Goal: Transaction & Acquisition: Purchase product/service

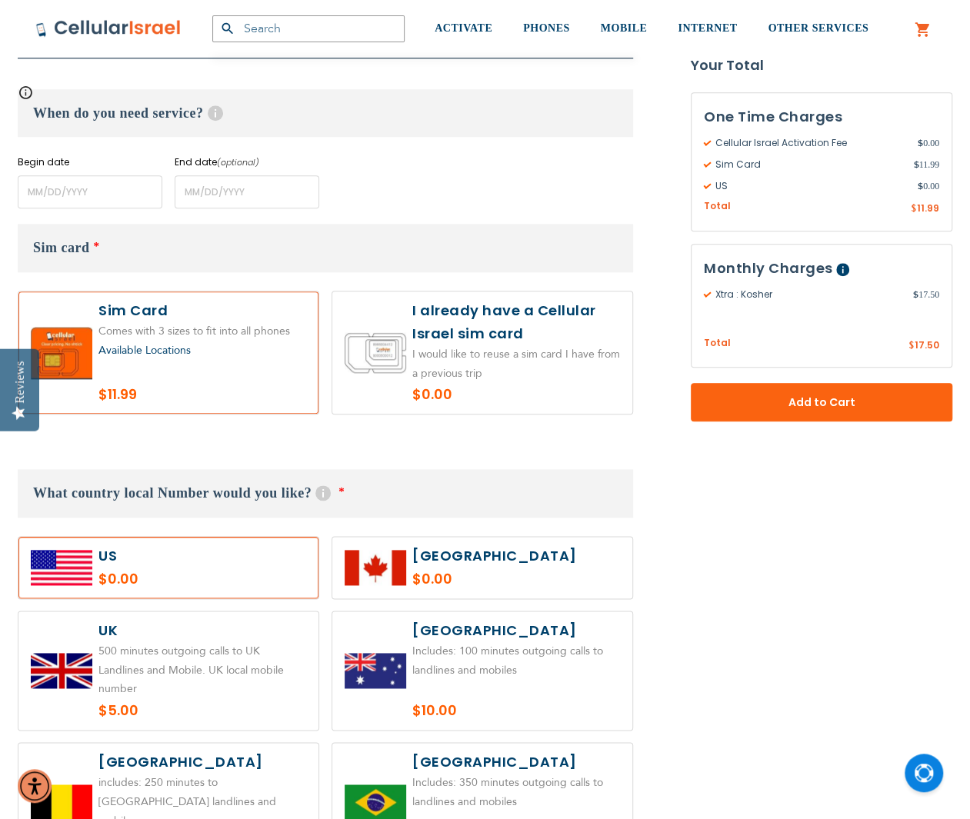
scroll to position [692, 0]
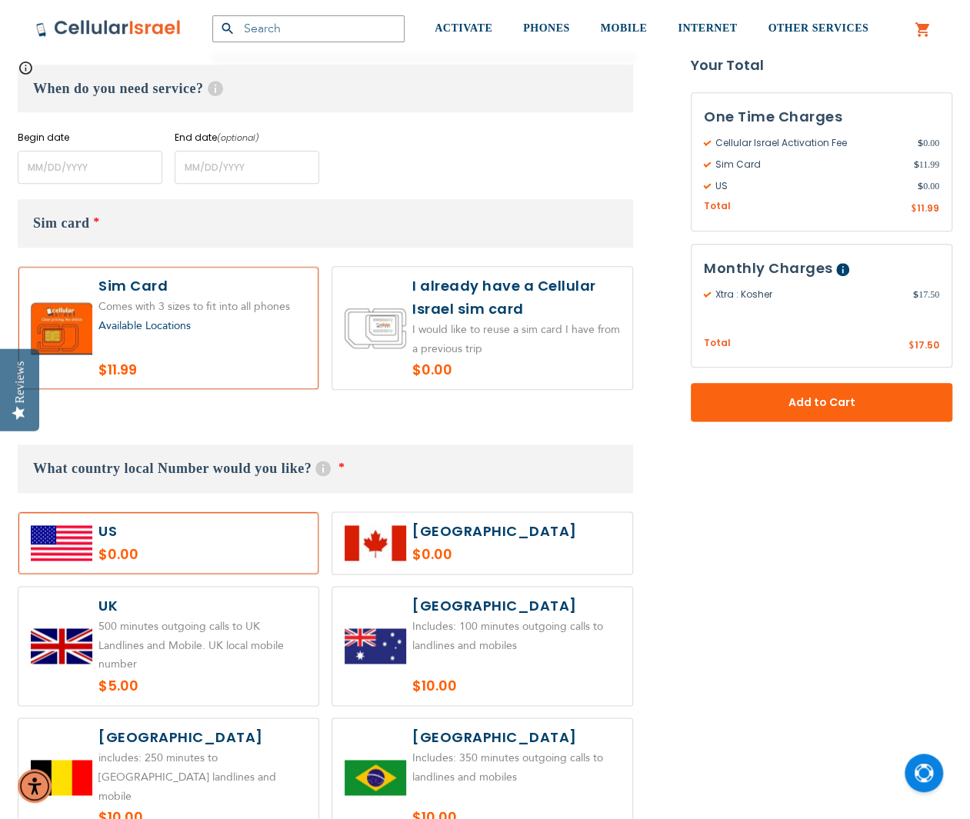
click at [477, 360] on label at bounding box center [482, 328] width 300 height 122
radio input "true"
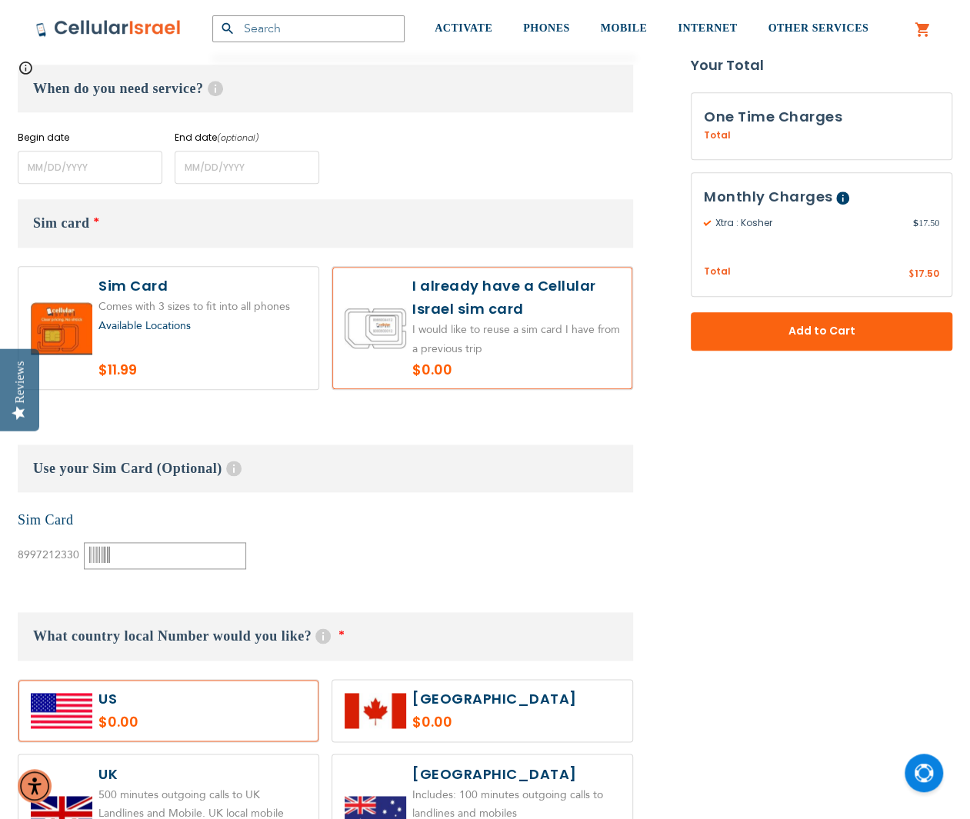
scroll to position [769, 0]
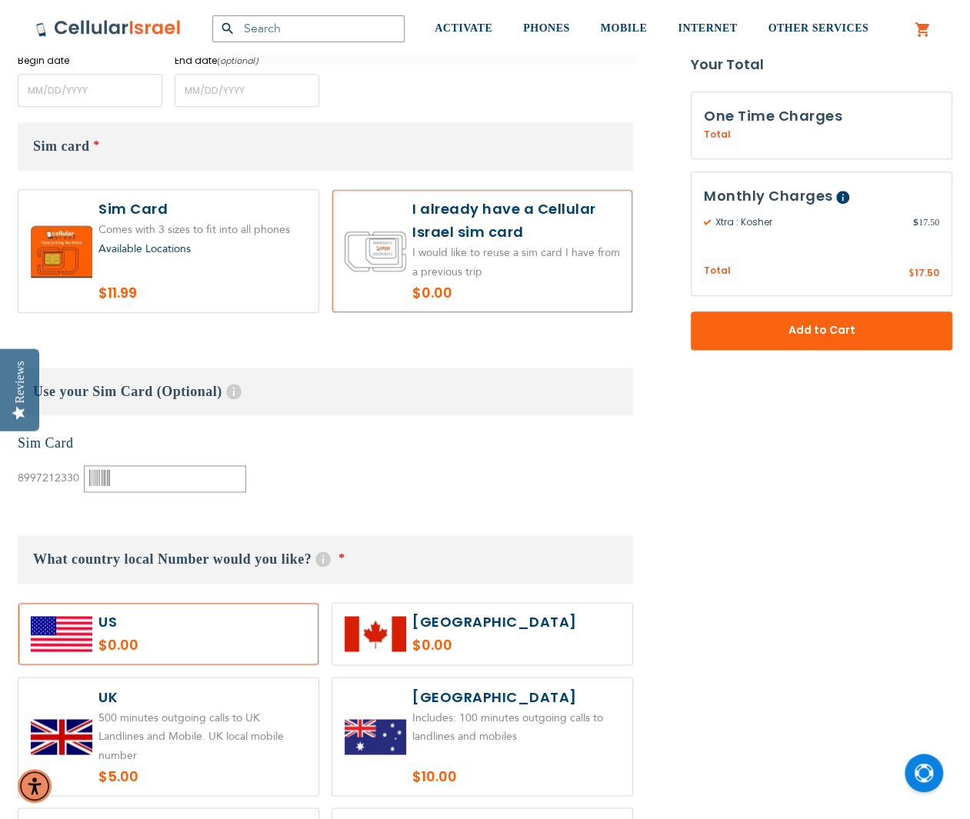
click at [221, 305] on label at bounding box center [168, 251] width 300 height 122
radio input "true"
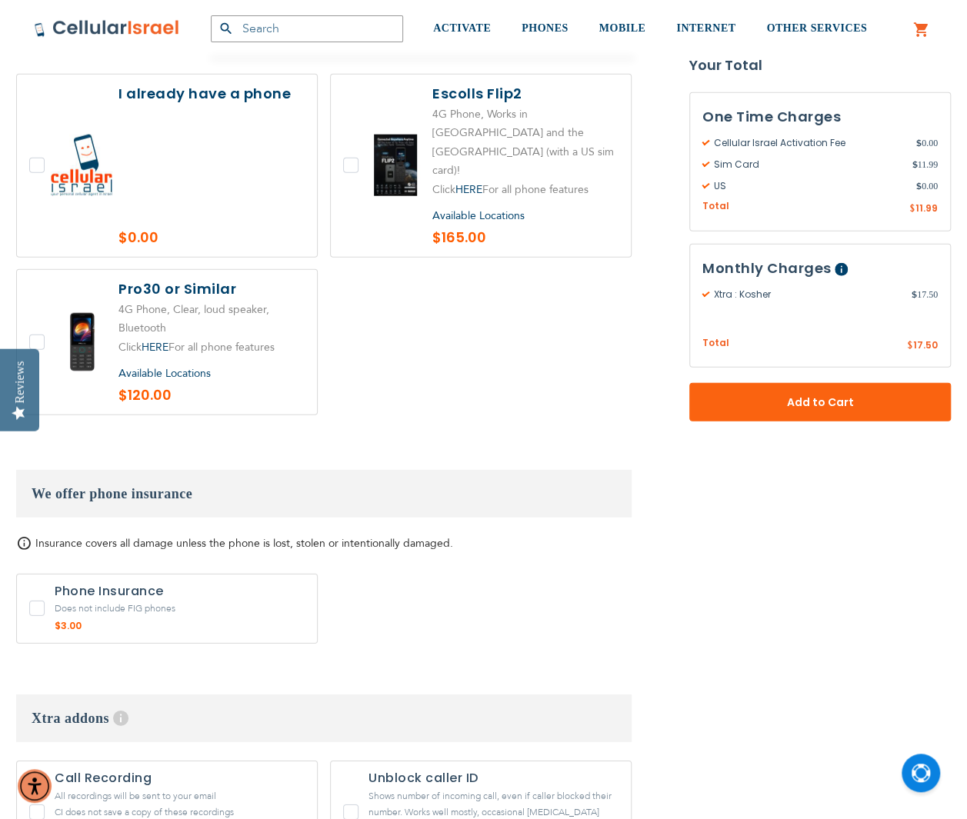
scroll to position [1846, 0]
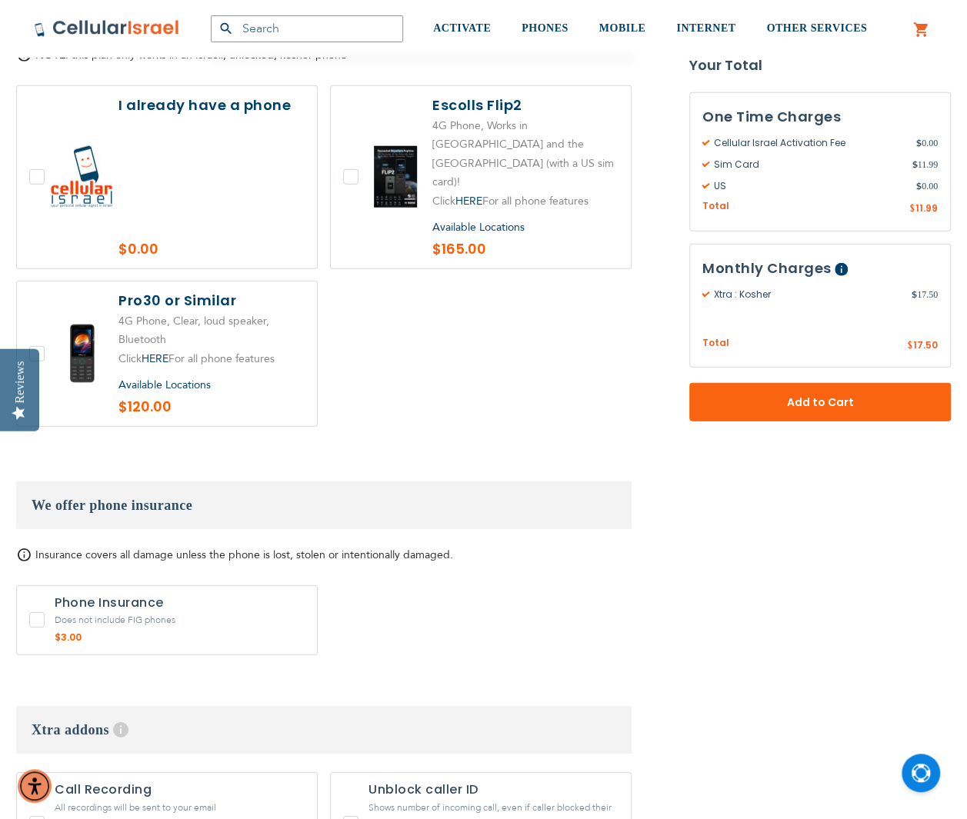
click at [346, 139] on label at bounding box center [481, 177] width 300 height 182
checkbox input "true"
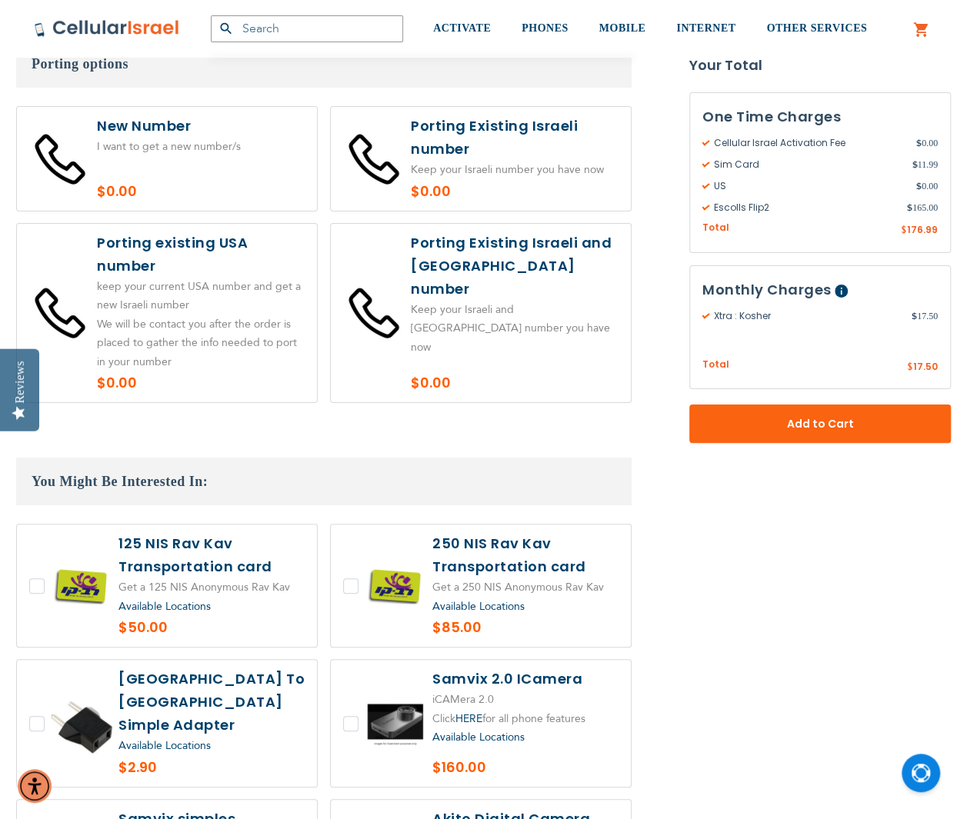
scroll to position [2770, 0]
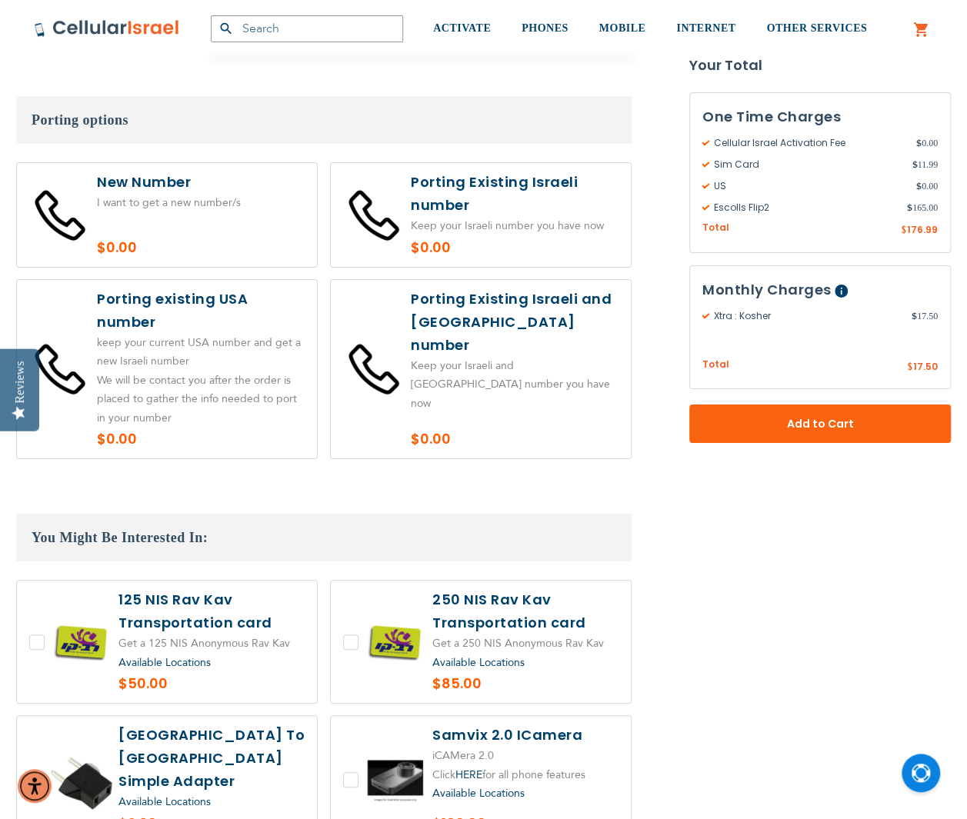
click at [298, 352] on label at bounding box center [167, 369] width 300 height 179
radio input "true"
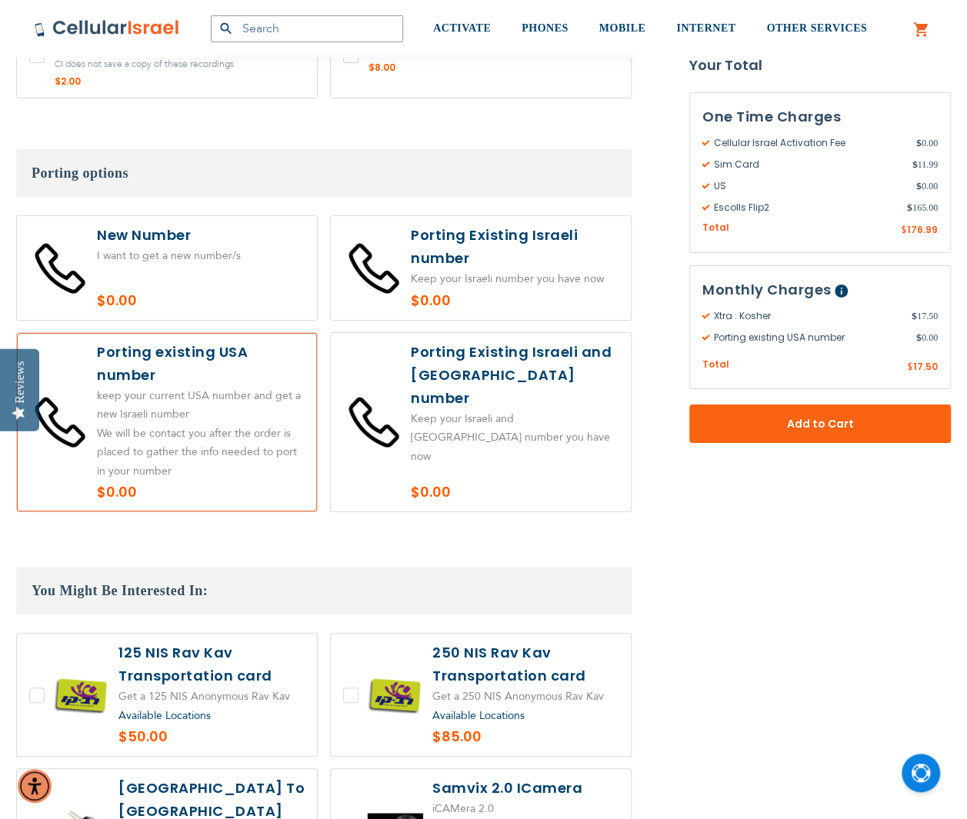
scroll to position [2693, 0]
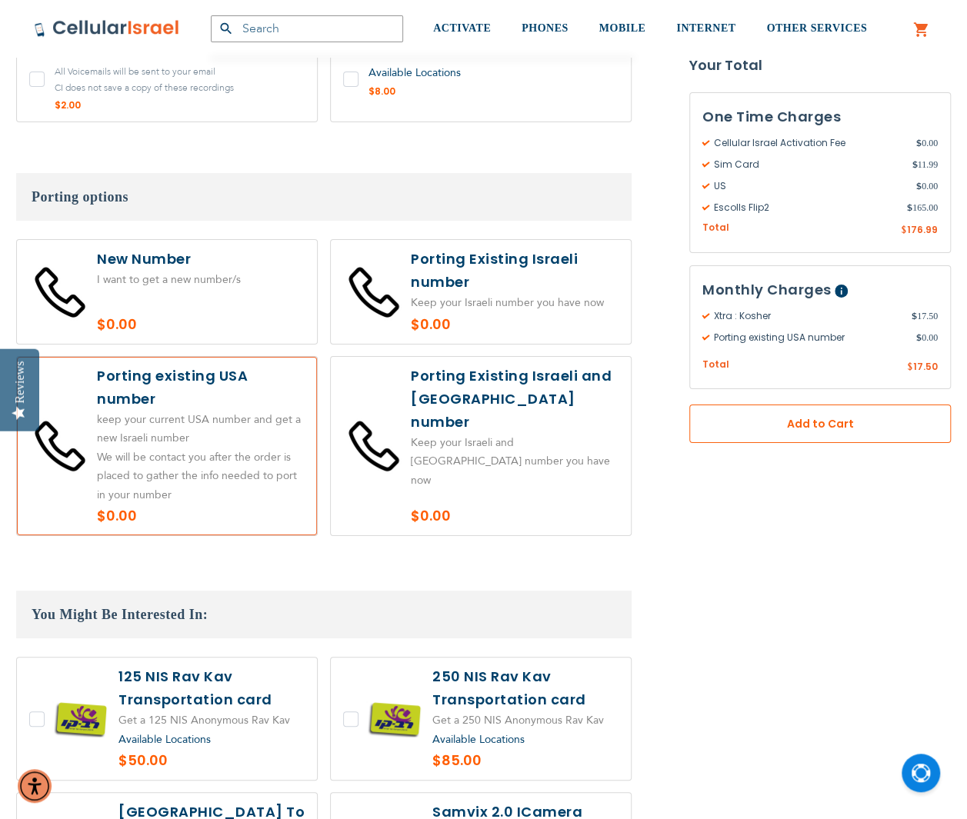
click at [757, 433] on button "Add to Cart" at bounding box center [820, 424] width 262 height 38
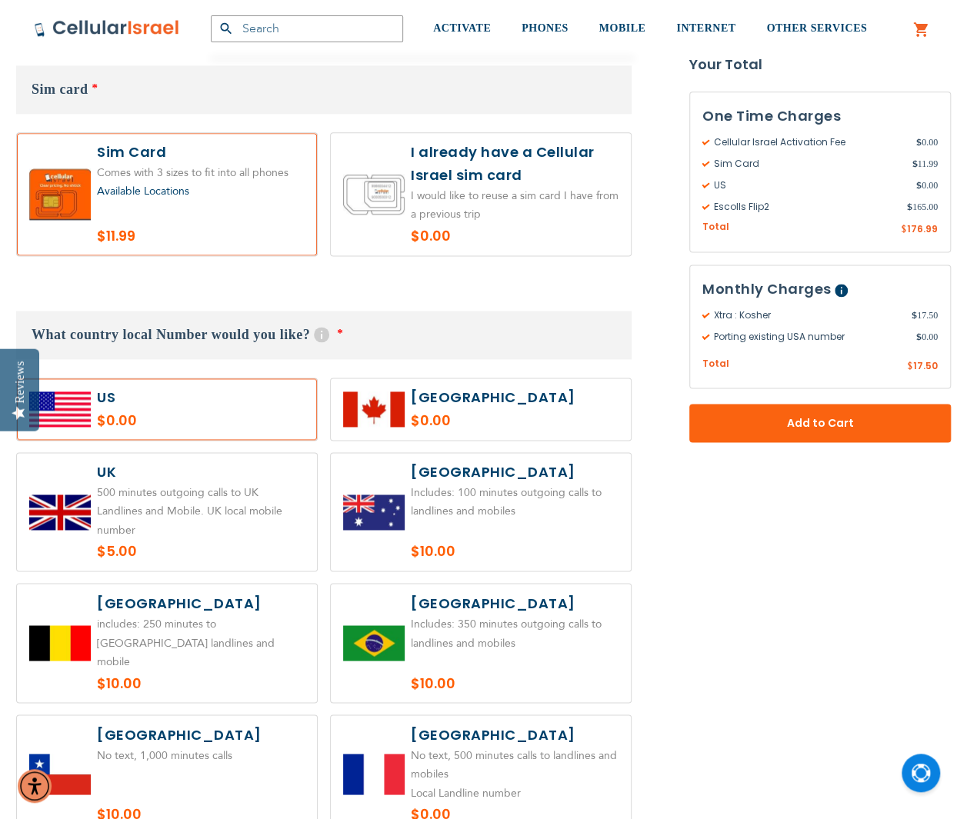
scroll to position [760, 0]
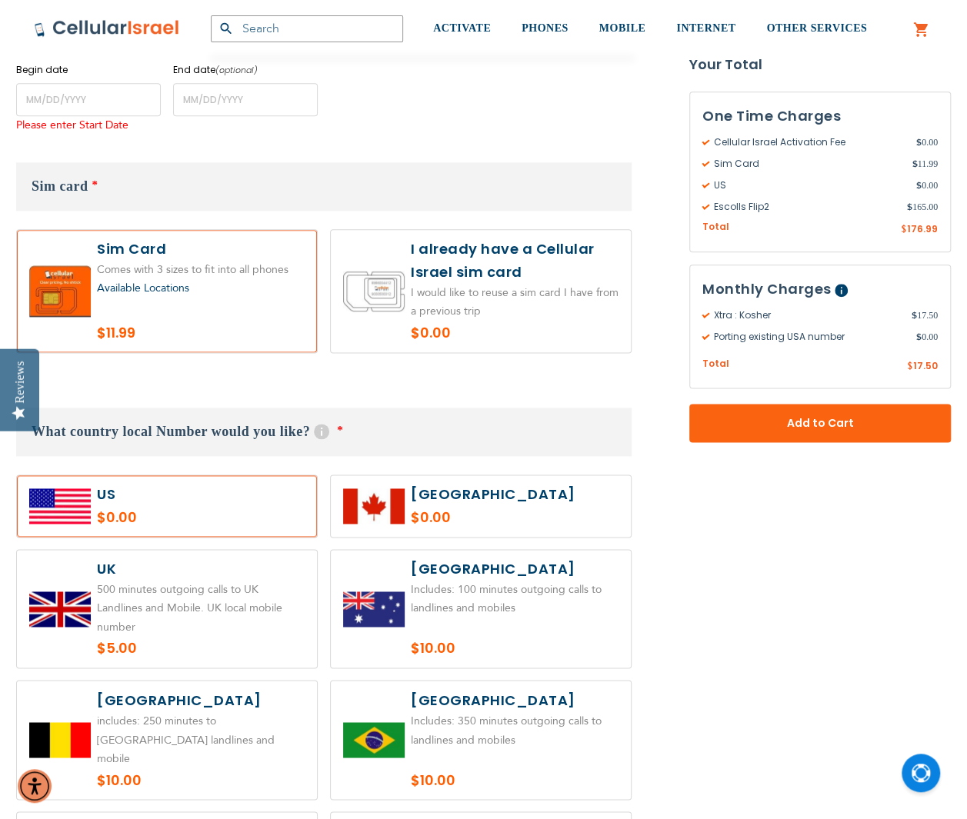
drag, startPoint x: 125, startPoint y: 501, endPoint x: 137, endPoint y: 507, distance: 13.8
click at [122, 504] on label at bounding box center [167, 506] width 300 height 62
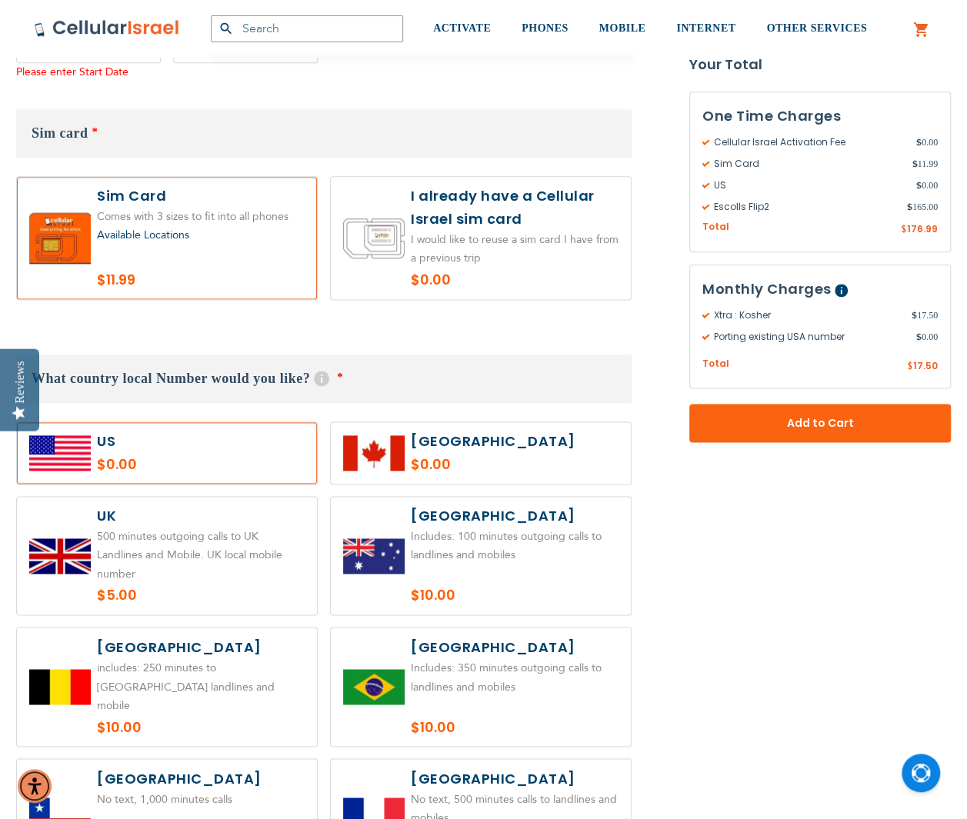
scroll to position [837, 0]
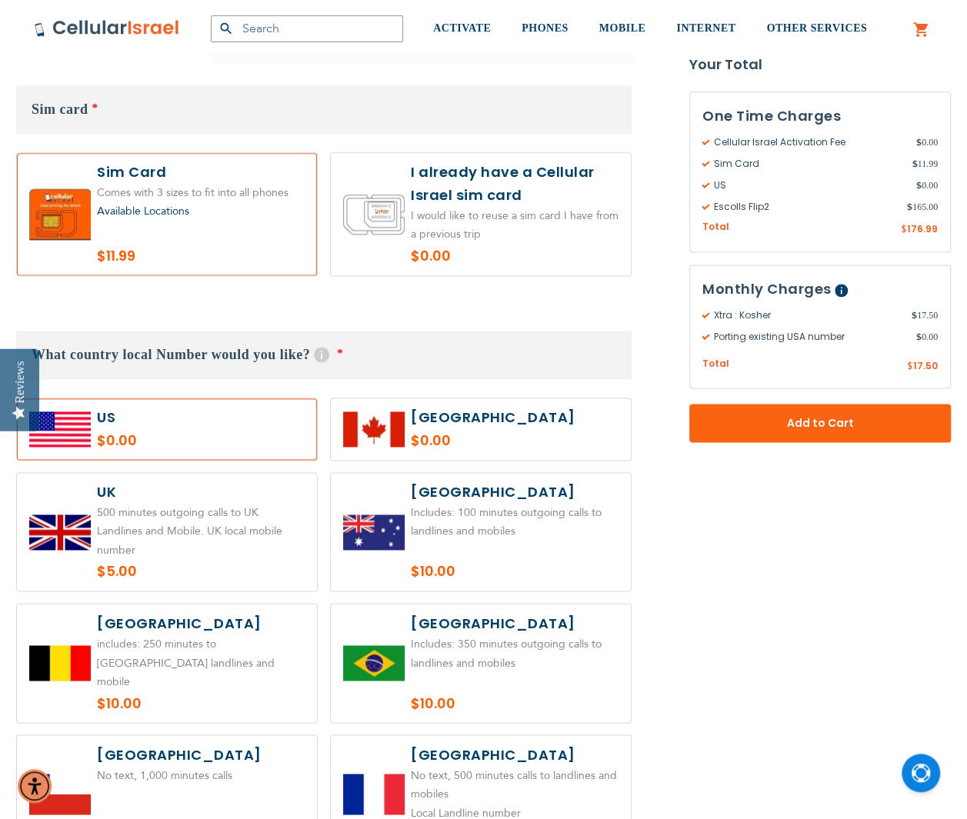
click at [190, 416] on label at bounding box center [167, 430] width 300 height 62
radio input "true"
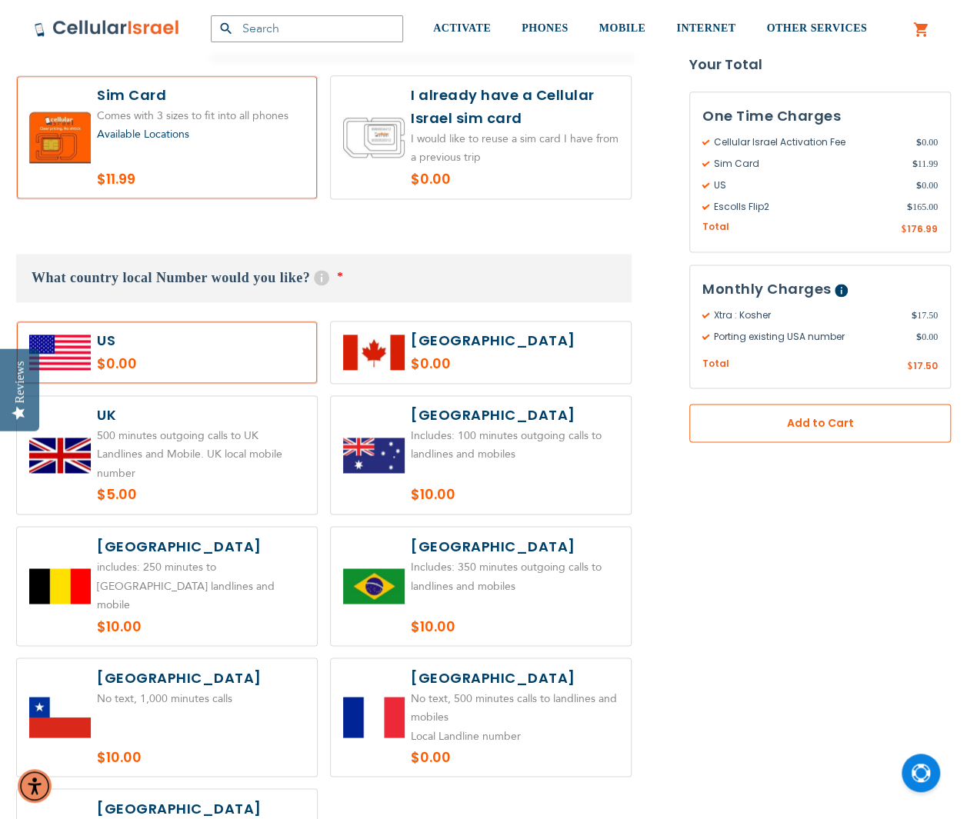
click at [801, 430] on button "Add to Cart" at bounding box center [820, 424] width 262 height 38
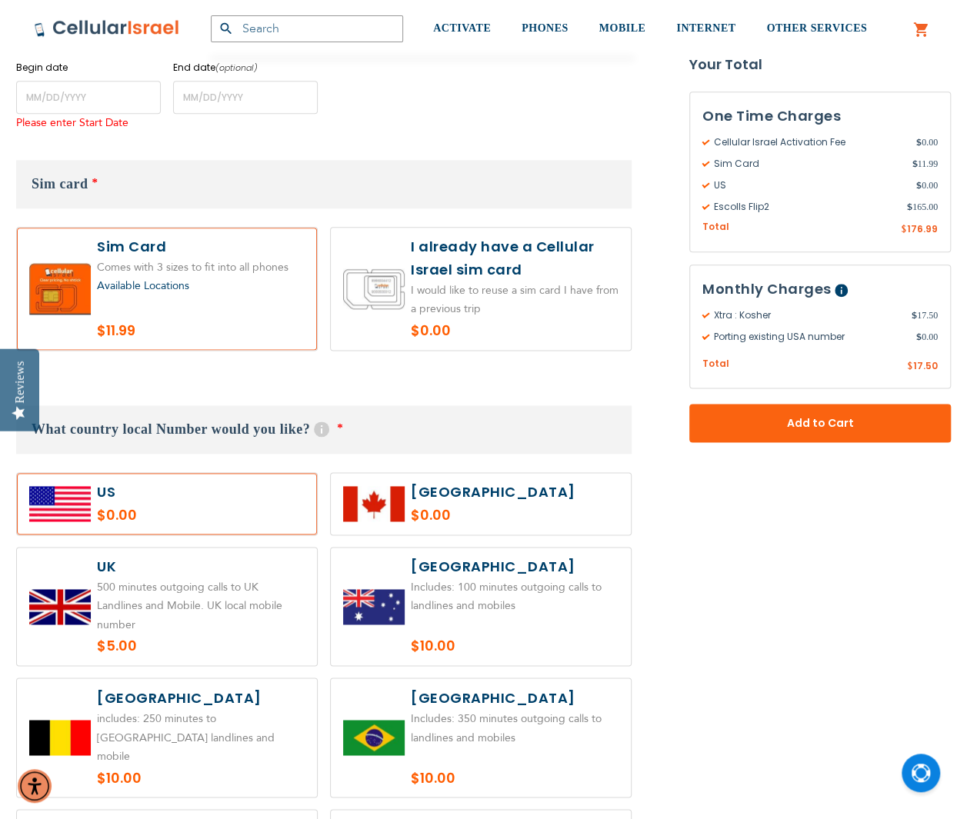
scroll to position [760, 0]
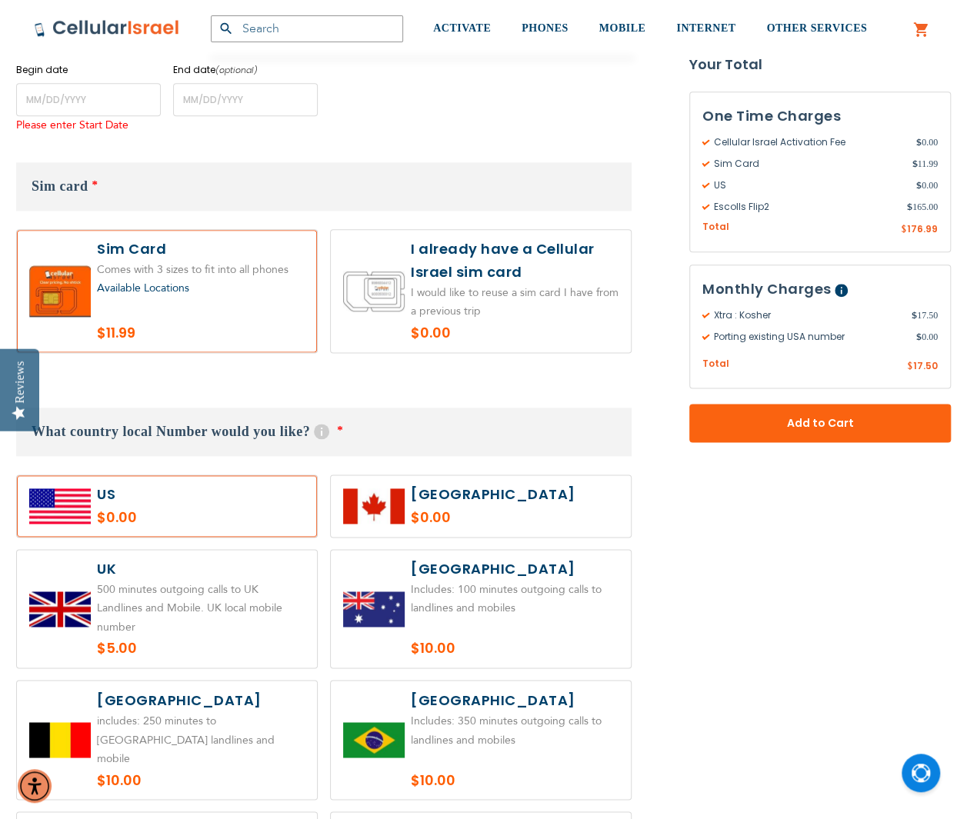
click at [143, 275] on label at bounding box center [167, 291] width 300 height 122
radio input "true"
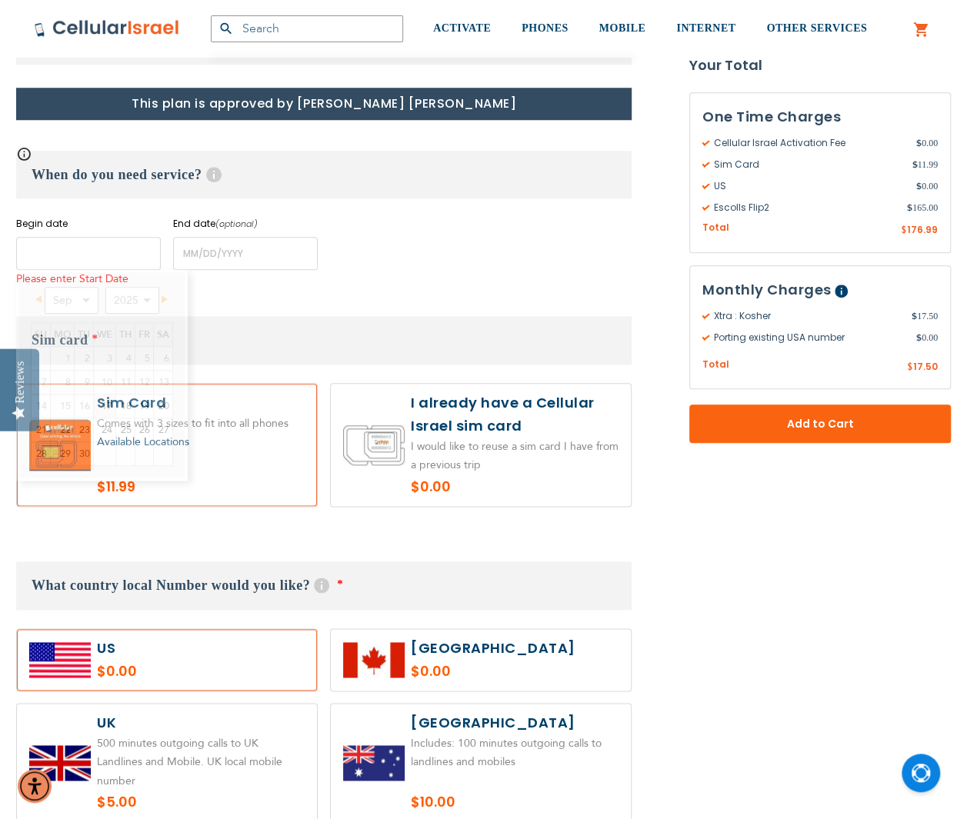
click at [92, 254] on input "name" at bounding box center [88, 253] width 145 height 33
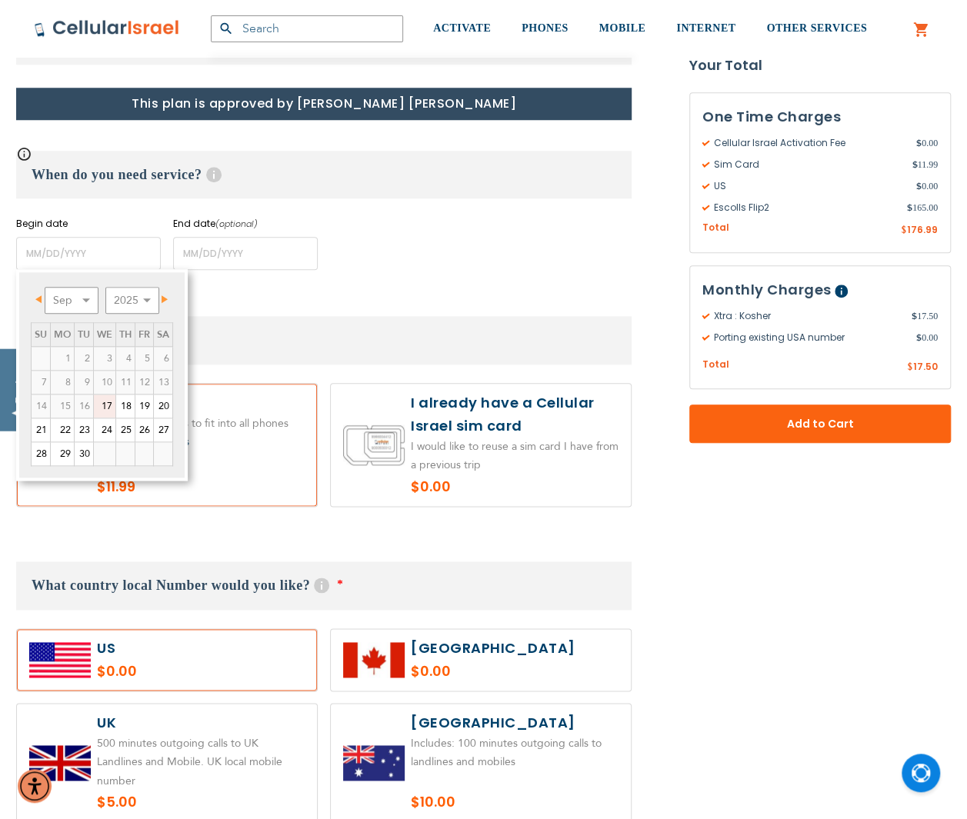
click at [163, 296] on span "Next" at bounding box center [165, 299] width 6 height 8
click at [45, 424] on link "19" at bounding box center [41, 430] width 18 height 23
type input "[DATE]"
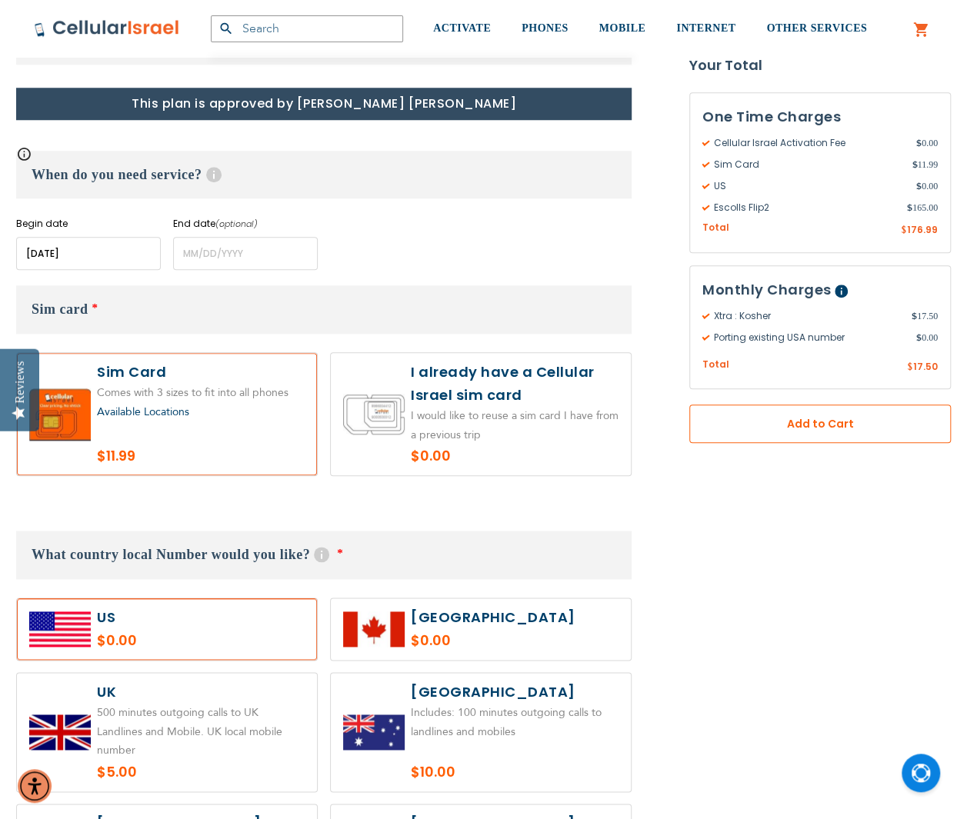
click at [748, 418] on span "Add to Cart" at bounding box center [820, 424] width 160 height 16
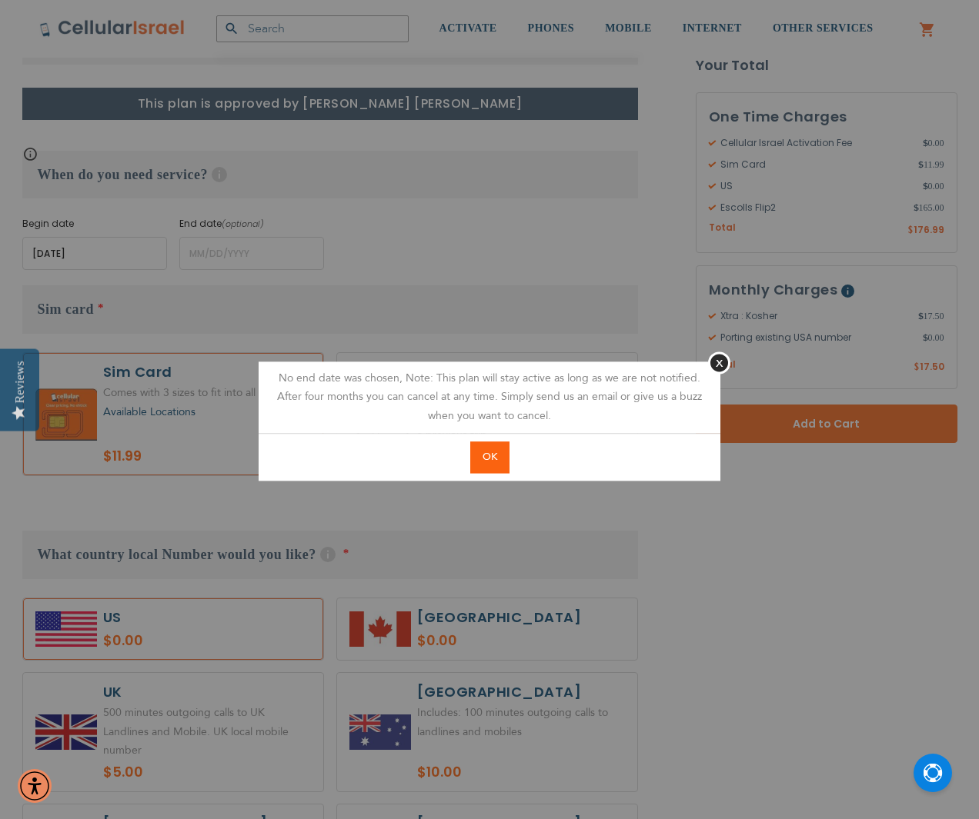
click at [488, 458] on span "OK" at bounding box center [489, 457] width 15 height 14
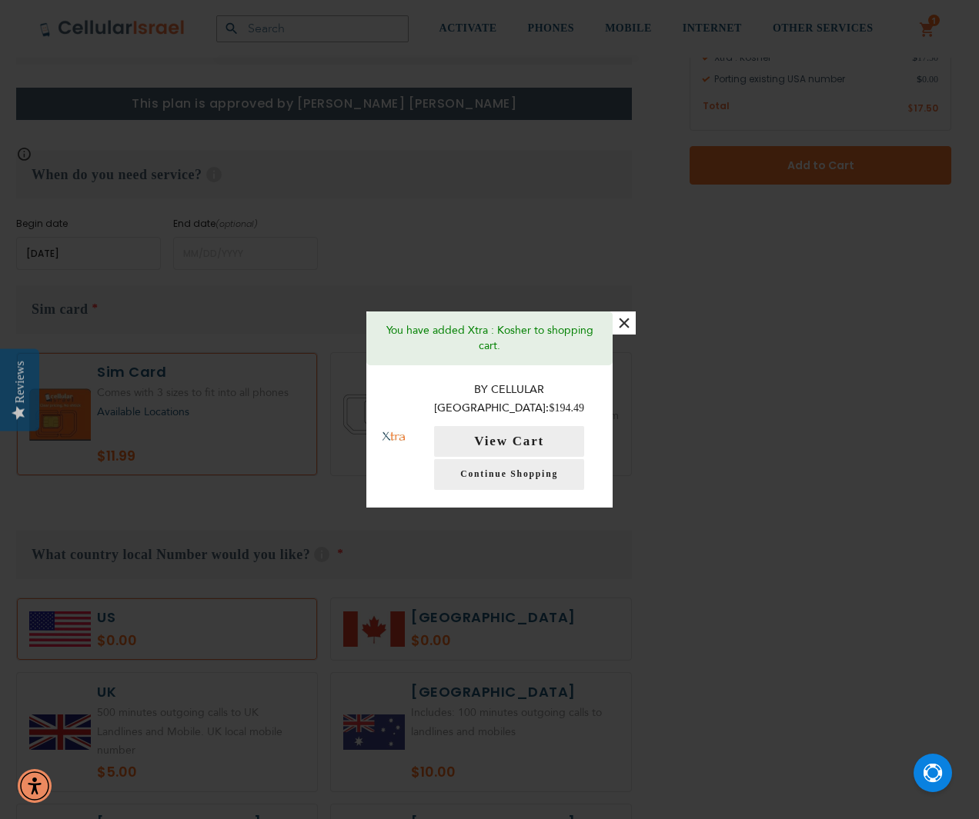
click at [623, 335] on button "×" at bounding box center [623, 323] width 23 height 23
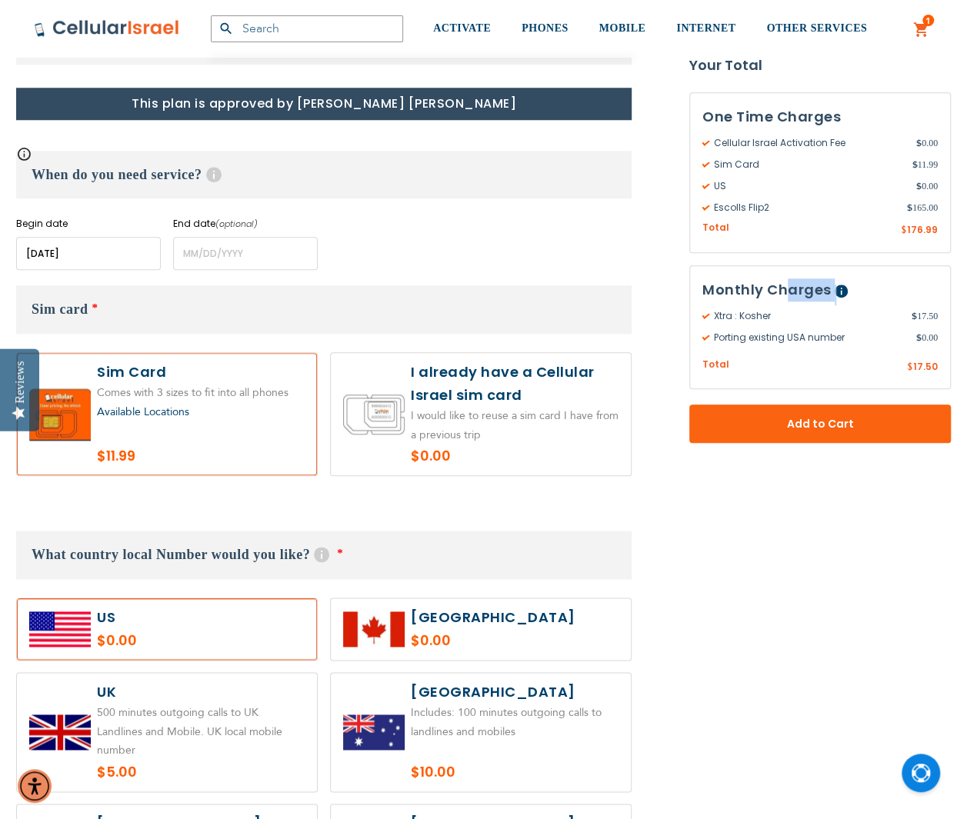
drag, startPoint x: 834, startPoint y: 288, endPoint x: 789, endPoint y: 282, distance: 45.2
click at [789, 282] on h3 "Monthly Charges Help This plan is ongoing and will continue until you cancel it…" at bounding box center [819, 289] width 235 height 23
drag, startPoint x: 799, startPoint y: 516, endPoint x: 777, endPoint y: 482, distance: 40.5
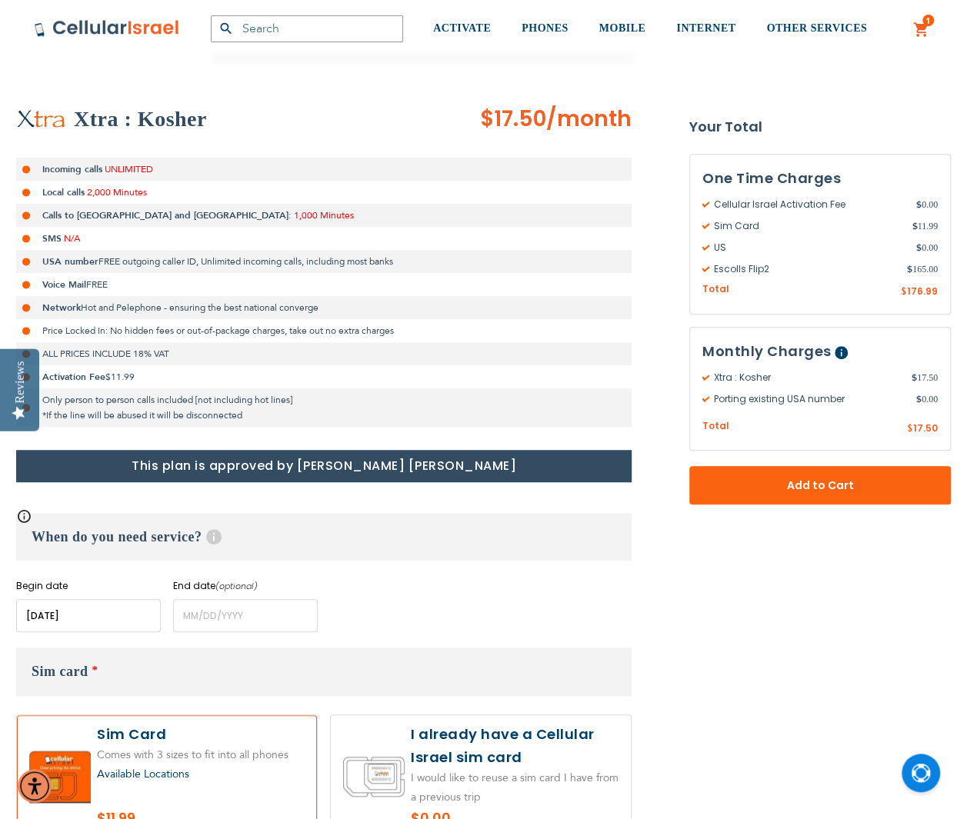
scroll to position [222, 0]
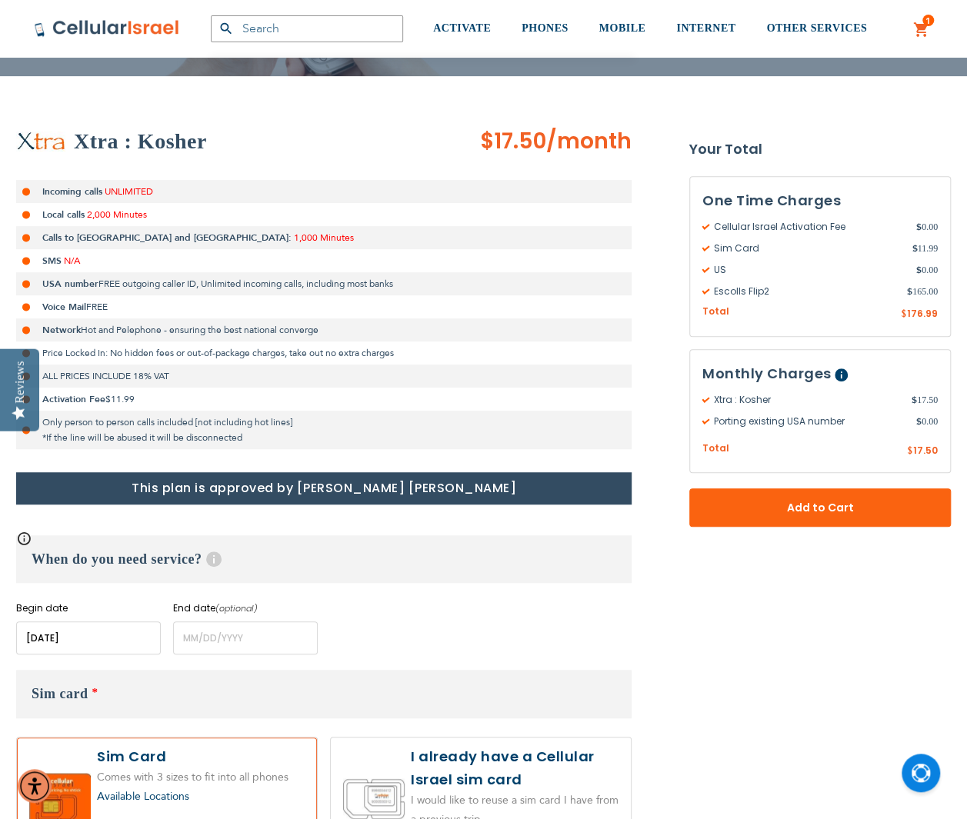
drag, startPoint x: 192, startPoint y: 194, endPoint x: 6, endPoint y: 188, distance: 186.3
click at [166, 185] on li "Incoming calls UNLIMITED" at bounding box center [323, 191] width 615 height 23
click at [141, 215] on span "2,000 Minutes" at bounding box center [117, 214] width 60 height 12
drag, startPoint x: 112, startPoint y: 213, endPoint x: 178, endPoint y: 218, distance: 65.6
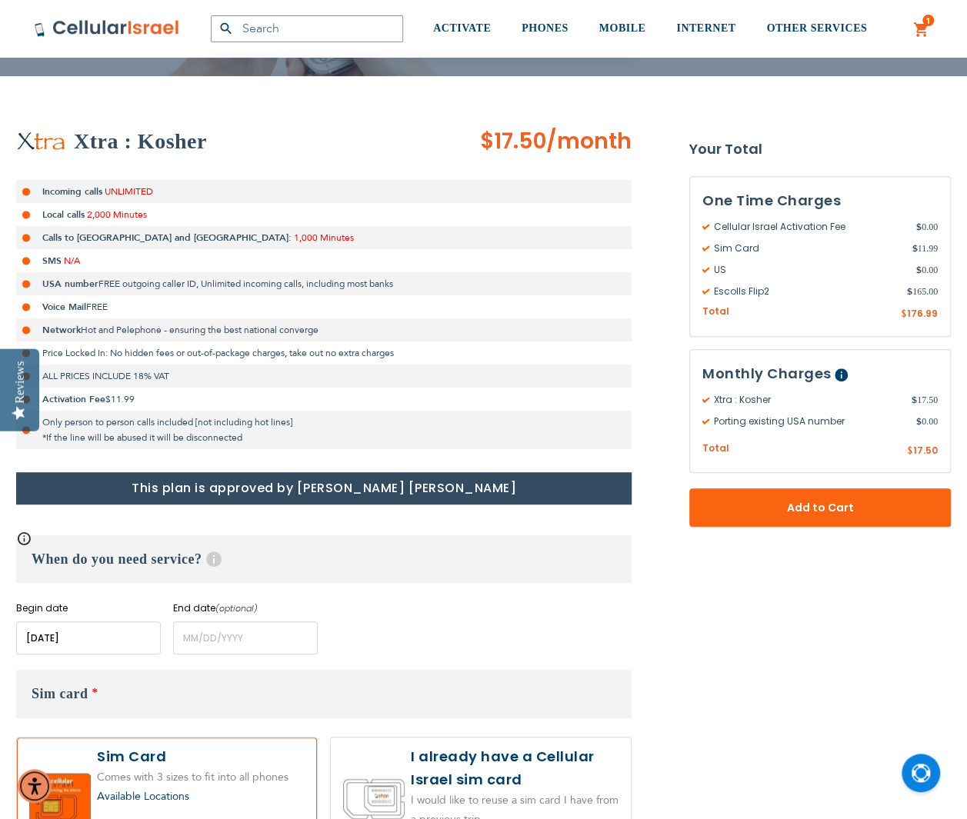
click at [178, 218] on li "Local calls 2,000 Minutes" at bounding box center [323, 214] width 615 height 23
click at [182, 217] on li "Local calls 2,000 Minutes" at bounding box center [323, 214] width 615 height 23
click at [178, 217] on li "Local calls 2,000 Minutes" at bounding box center [323, 214] width 615 height 23
click at [128, 212] on span "2,000 Minutes" at bounding box center [117, 214] width 60 height 12
click at [131, 233] on strong "Calls to [GEOGRAPHIC_DATA] and [GEOGRAPHIC_DATA]:" at bounding box center [166, 238] width 249 height 12
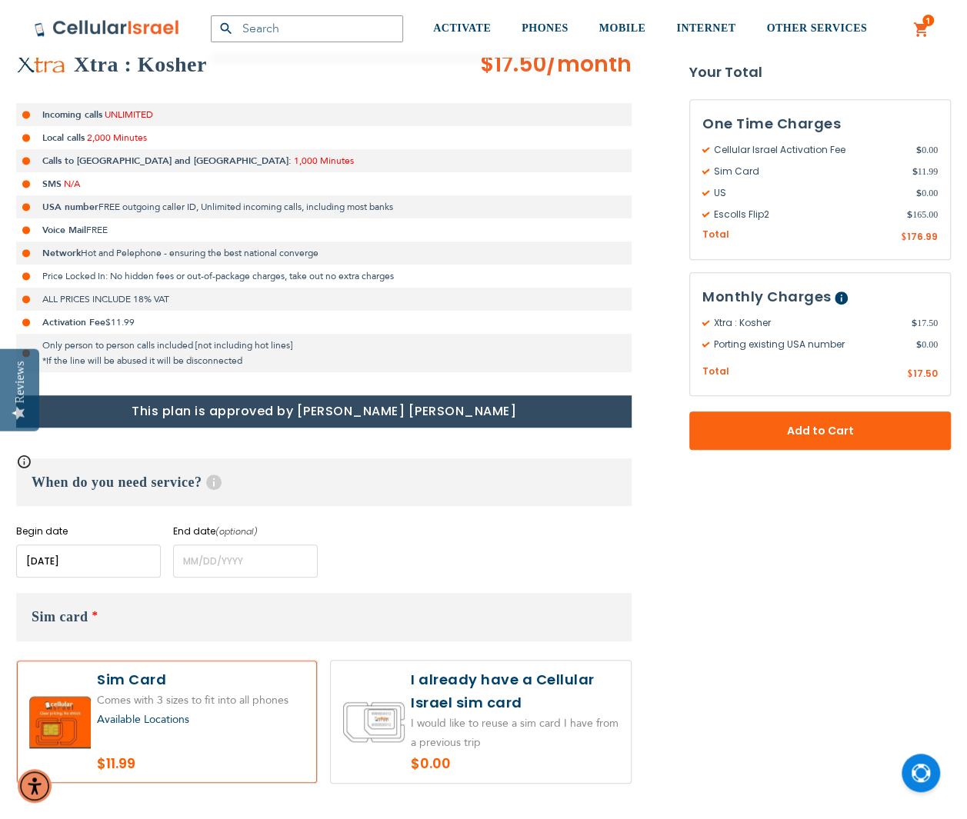
scroll to position [0, 0]
